Goal: Transaction & Acquisition: Obtain resource

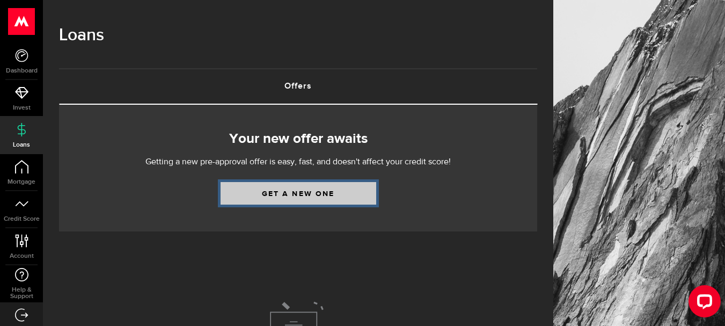
click at [311, 197] on link "Get a new one" at bounding box center [299, 193] width 156 height 23
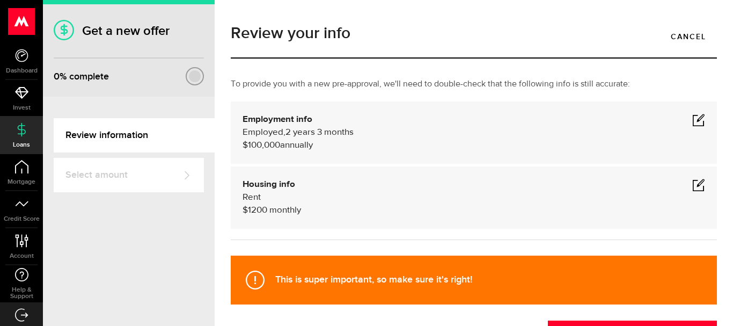
click at [696, 127] on div "Employed Hourly , 2 years 3 months (on maternity leave) $100,000 annually undef…" at bounding box center [474, 139] width 463 height 26
click at [692, 122] on span at bounding box center [698, 119] width 13 height 13
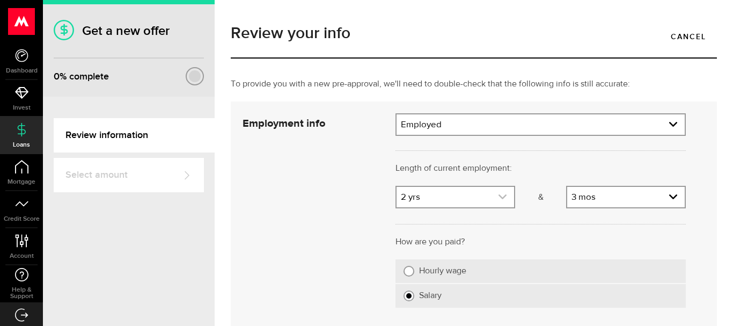
click at [443, 188] on link "expand select" at bounding box center [456, 197] width 118 height 20
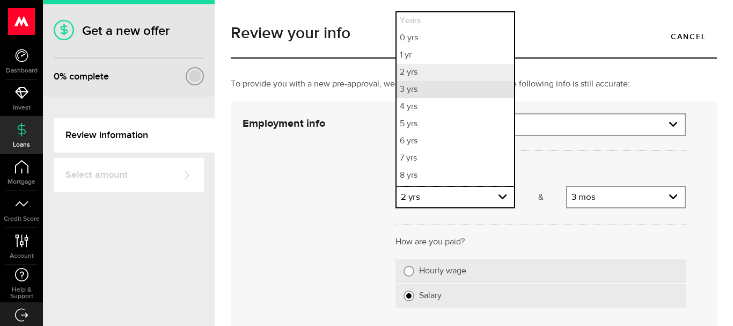
click at [429, 95] on li "3 yrs" at bounding box center [456, 89] width 118 height 17
select select "3"
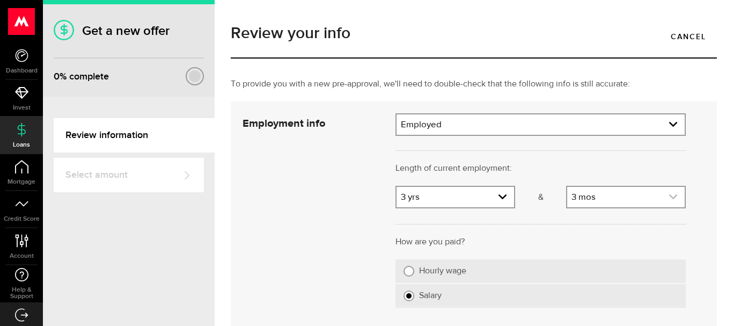
click at [620, 204] on link "expand select" at bounding box center [626, 197] width 118 height 20
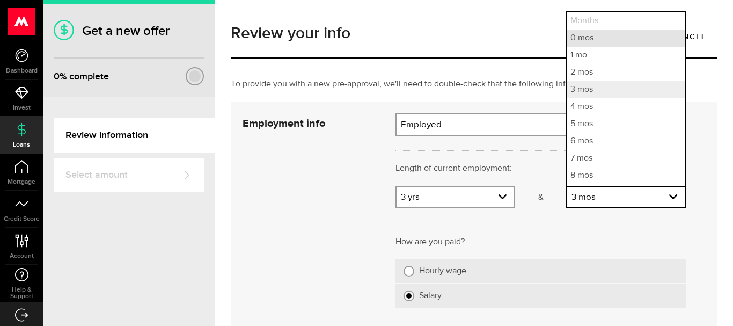
click at [601, 41] on li "0 mos" at bounding box center [626, 38] width 118 height 17
select select "0"
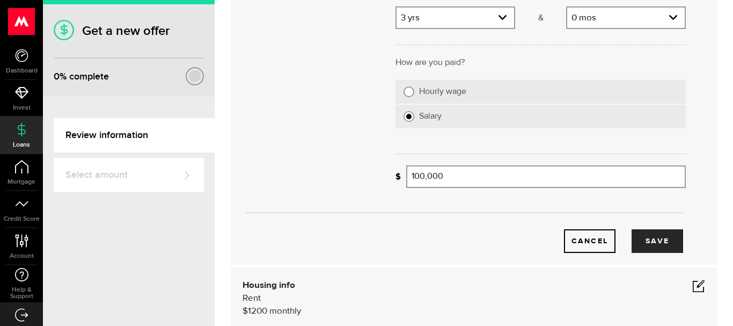
scroll to position [180, 0]
drag, startPoint x: 466, startPoint y: 170, endPoint x: 328, endPoint y: 176, distance: 138.1
click at [331, 175] on div "Employment info Employment type What's your employment situation like? Employed…" at bounding box center [464, 92] width 459 height 319
click at [458, 215] on div "Cancel Save" at bounding box center [463, 223] width 475 height 57
type input "65,000"
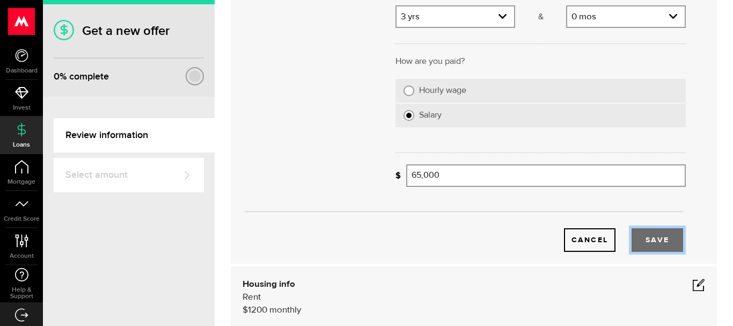
click at [642, 240] on button "Save" at bounding box center [658, 240] width 52 height 24
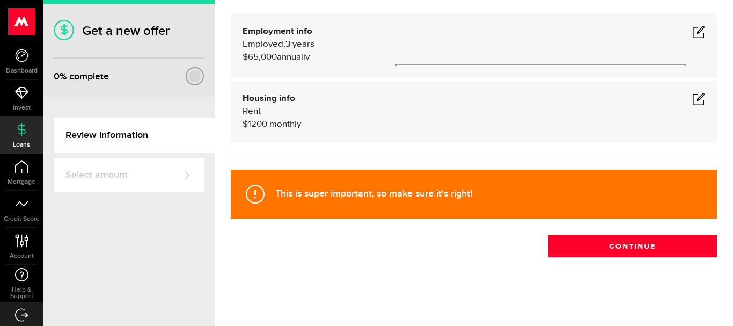
scroll to position [86, 0]
click at [692, 98] on span at bounding box center [698, 98] width 13 height 13
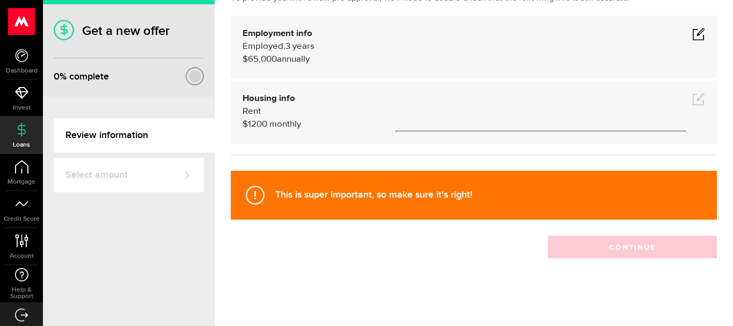
scroll to position [99, 0]
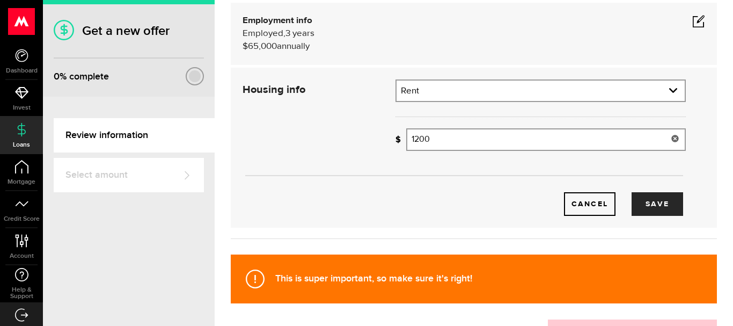
drag, startPoint x: 358, startPoint y: 130, endPoint x: 325, endPoint y: 133, distance: 33.4
click at [326, 133] on div "Housing info Residential status What's your residential status? Rent Residentia…" at bounding box center [464, 147] width 459 height 136
click at [647, 207] on button "Save" at bounding box center [658, 204] width 52 height 24
type input "1,550"
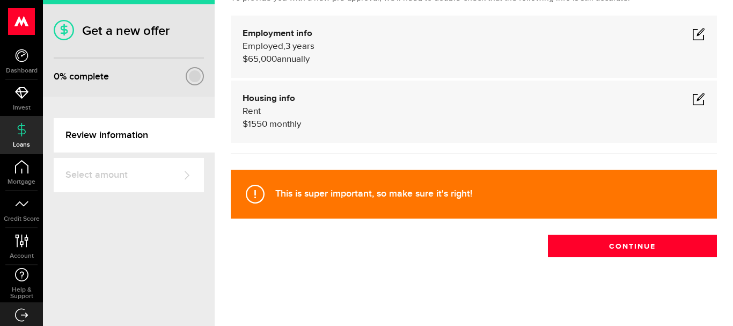
scroll to position [86, 0]
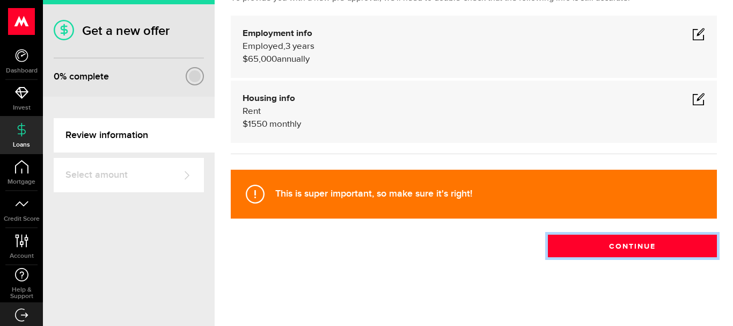
click at [641, 251] on button "Continue" at bounding box center [632, 246] width 169 height 23
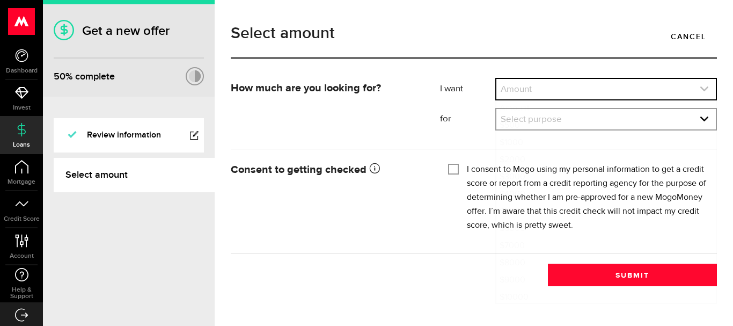
click at [566, 90] on link "expand select" at bounding box center [605, 89] width 219 height 20
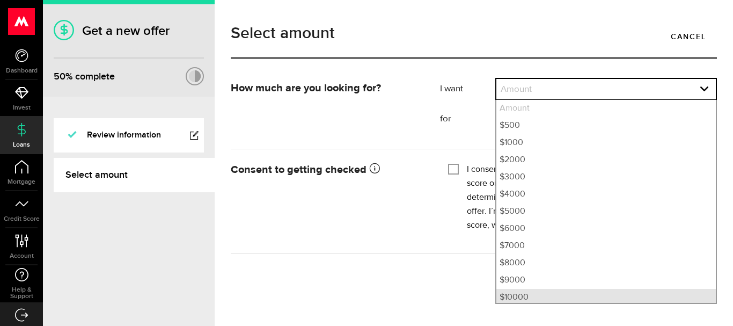
scroll to position [3, 0]
click at [537, 296] on li "$10000" at bounding box center [605, 293] width 219 height 17
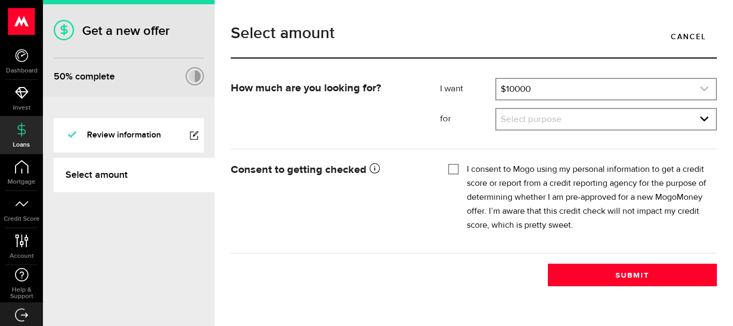
click at [576, 83] on link "expand select" at bounding box center [605, 89] width 219 height 20
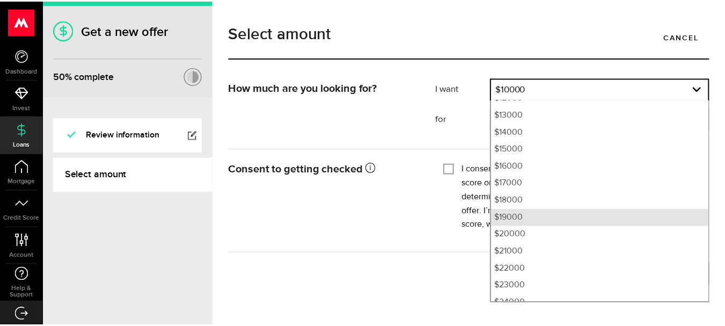
scroll to position [238, 0]
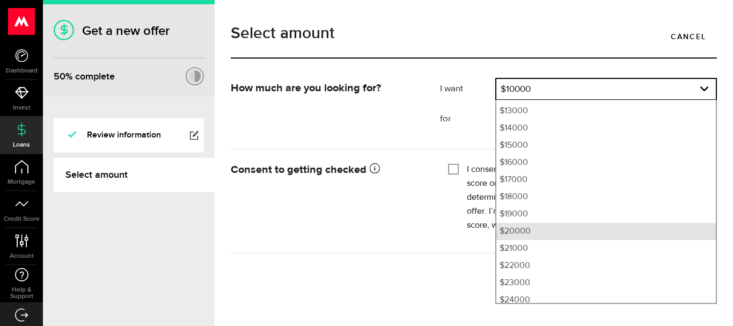
click at [526, 235] on li "$20000" at bounding box center [605, 231] width 219 height 17
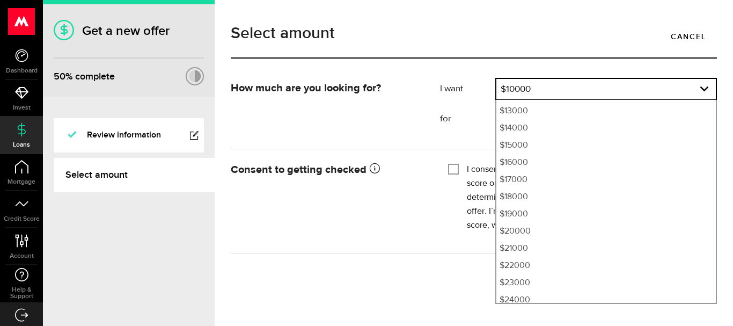
select select "20000"
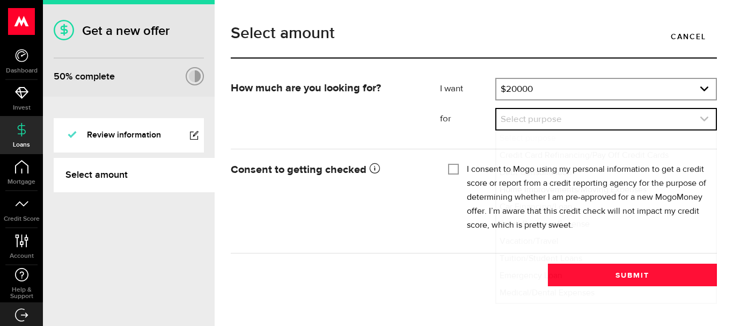
click at [524, 117] on link "expand select" at bounding box center [605, 119] width 219 height 20
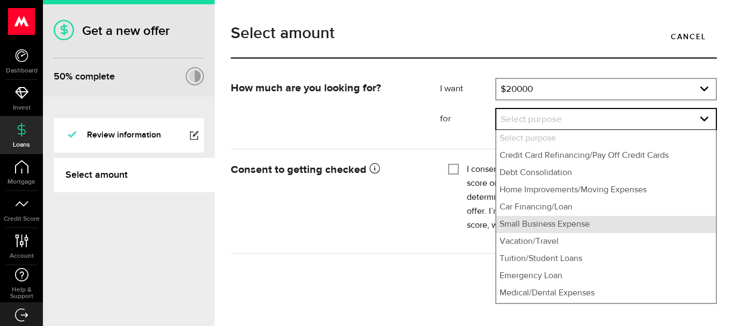
click at [580, 221] on li "Small Business Expense" at bounding box center [605, 224] width 219 height 17
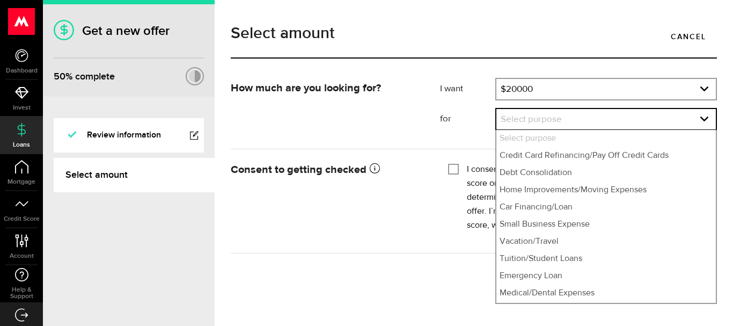
select select "Small Business Expense"
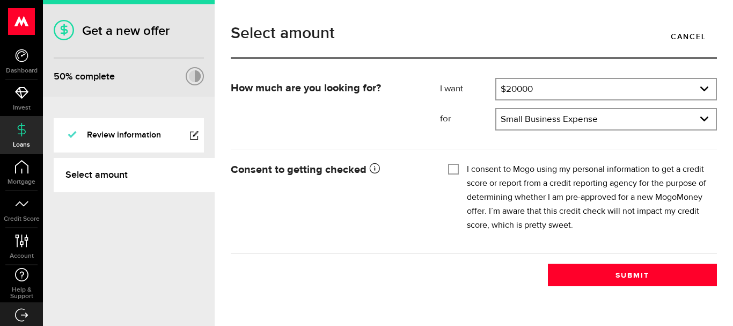
click at [453, 160] on fieldset "I consent to Mogo using my personal information to get a credit score or report…" at bounding box center [578, 195] width 261 height 73
click at [451, 177] on div "I consent to Mogo using my personal information to get a credit score or report…" at bounding box center [578, 198] width 261 height 70
click at [451, 172] on input "I consent to Mogo using my personal information to get a credit score or report…" at bounding box center [453, 168] width 11 height 11
checkbox input "true"
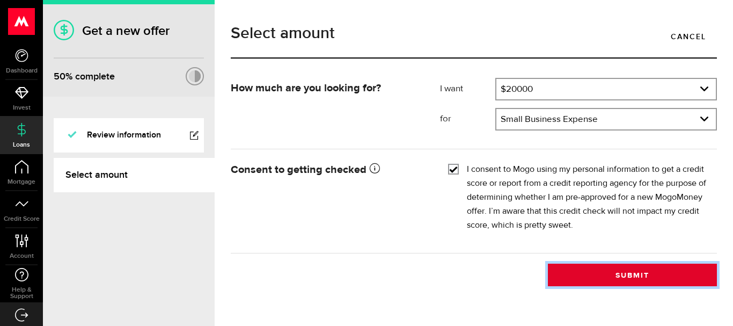
click at [594, 277] on button "Submit" at bounding box center [632, 274] width 169 height 23
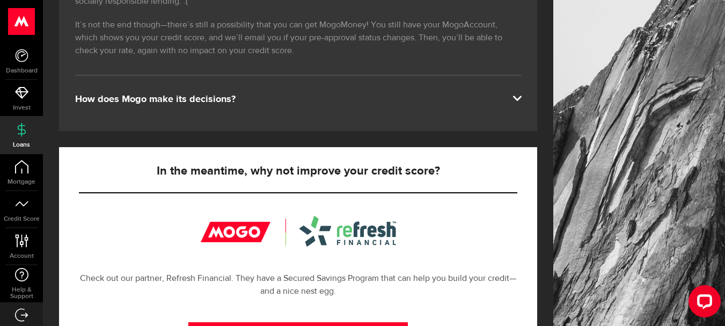
scroll to position [236, 0]
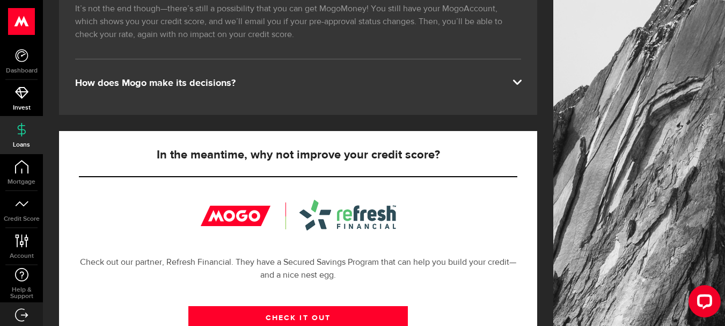
click at [18, 106] on span "Invest" at bounding box center [21, 108] width 43 height 6
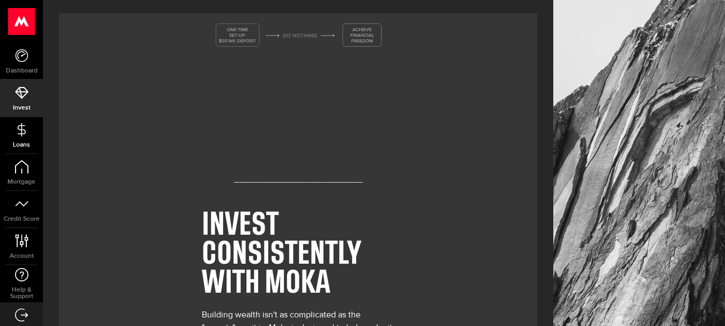
click at [21, 136] on link "Loans" at bounding box center [21, 135] width 43 height 36
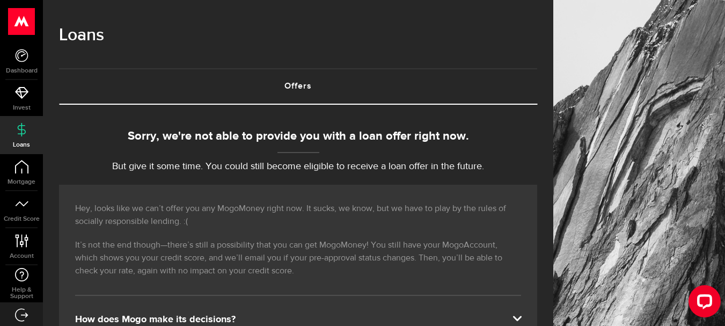
click at [308, 91] on link "Offers (requires attention)" at bounding box center [298, 86] width 478 height 34
click at [8, 69] on span "Dashboard" at bounding box center [21, 71] width 43 height 6
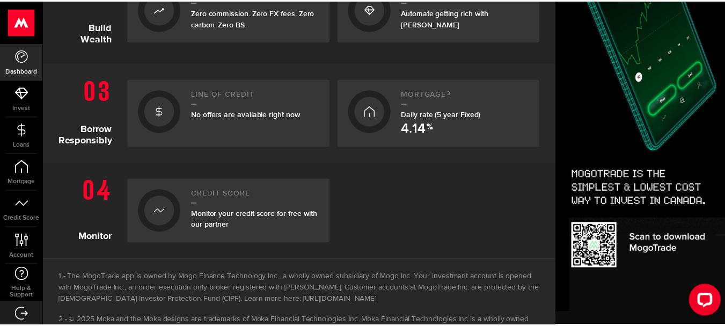
scroll to position [387, 0]
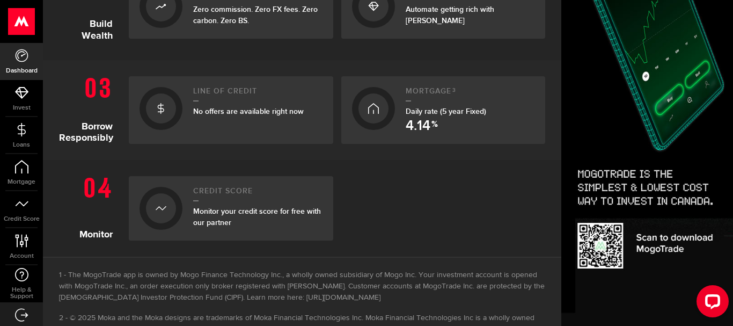
click at [250, 114] on span "No offers are available right now" at bounding box center [248, 111] width 111 height 9
